Goal: Task Accomplishment & Management: Manage account settings

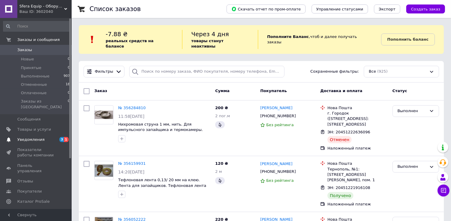
click at [39, 137] on span "Уведомления" at bounding box center [30, 139] width 27 height 5
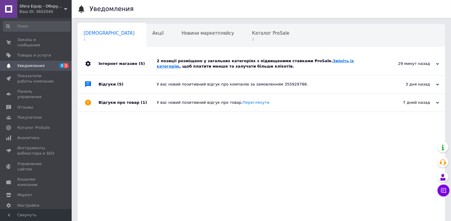
click at [324, 62] on link "Змініть їх категорію" at bounding box center [255, 64] width 197 height 10
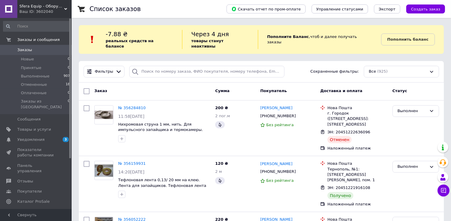
click at [29, 209] on span "Аналитика" at bounding box center [28, 211] width 22 height 5
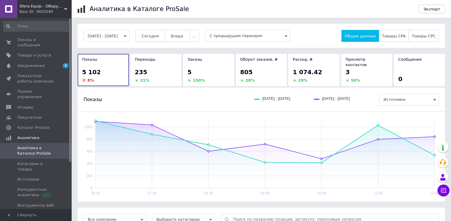
click at [158, 36] on span "Сегодня" at bounding box center [150, 36] width 17 height 4
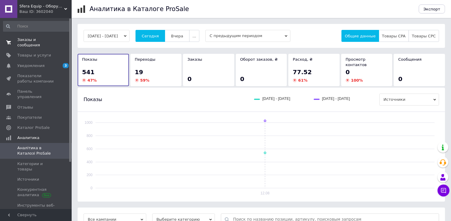
click at [42, 39] on span "Заказы и сообщения" at bounding box center [36, 42] width 38 height 11
